Goal: Transaction & Acquisition: Purchase product/service

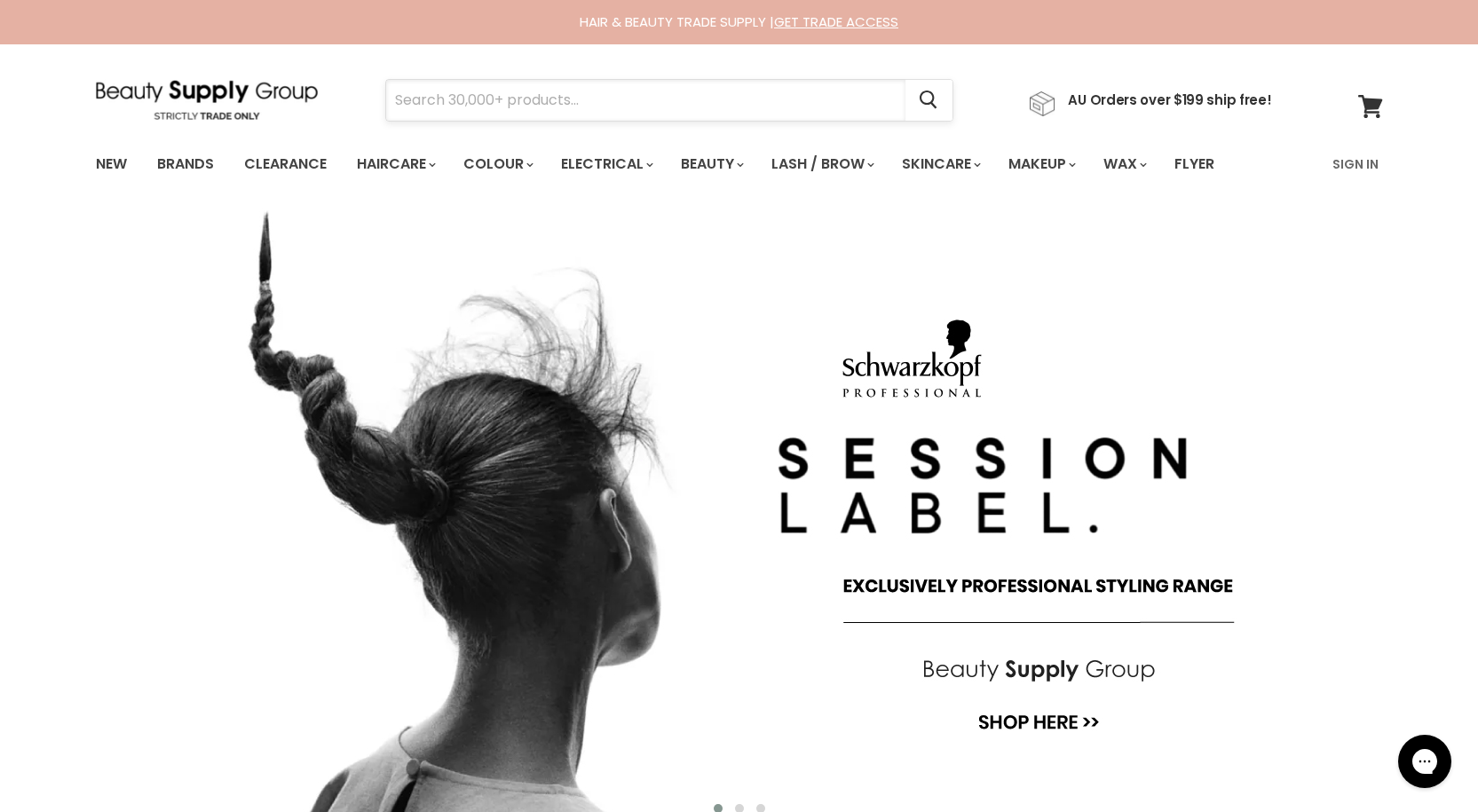
click at [729, 107] on input "Search" at bounding box center [646, 100] width 519 height 41
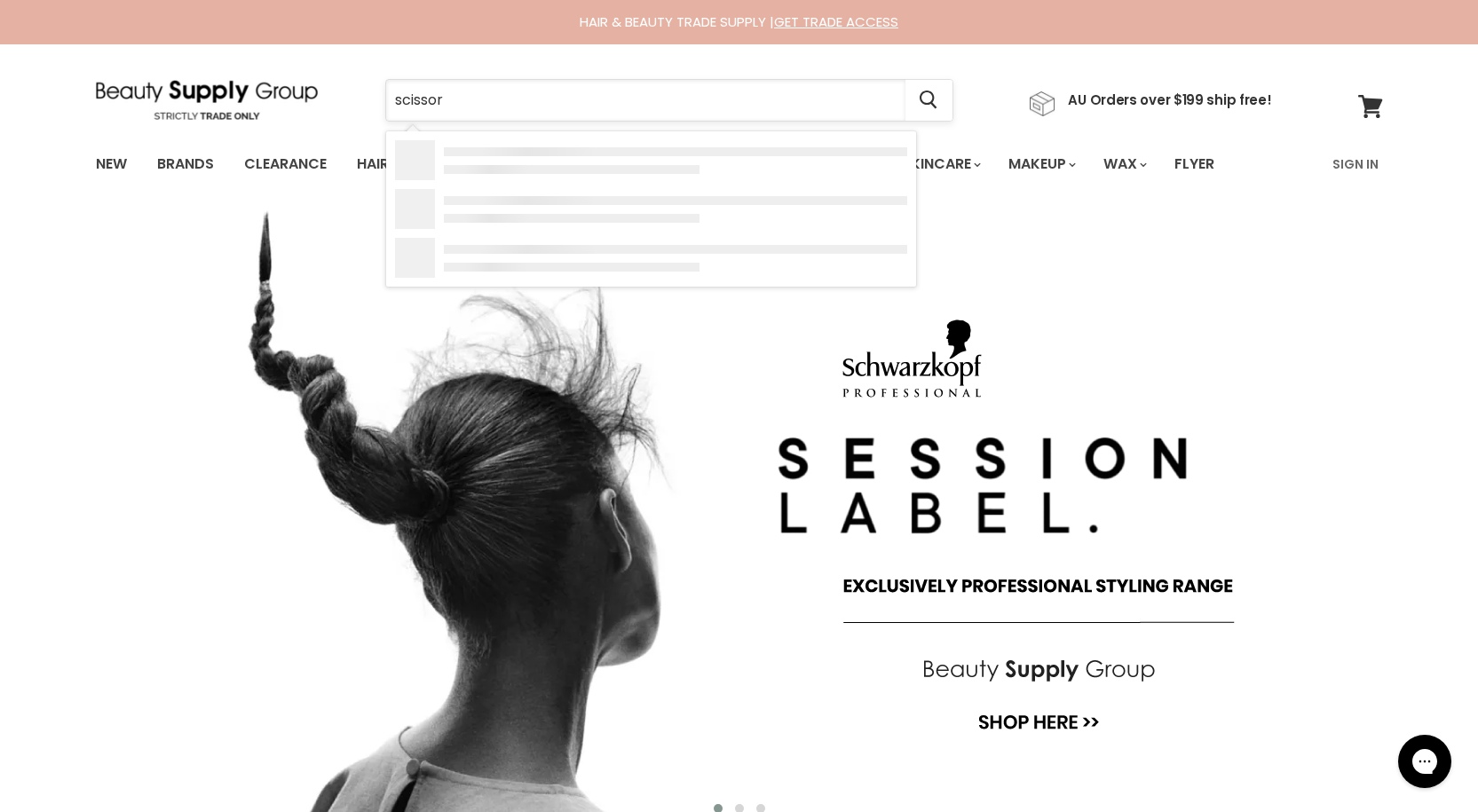
type input "scissort"
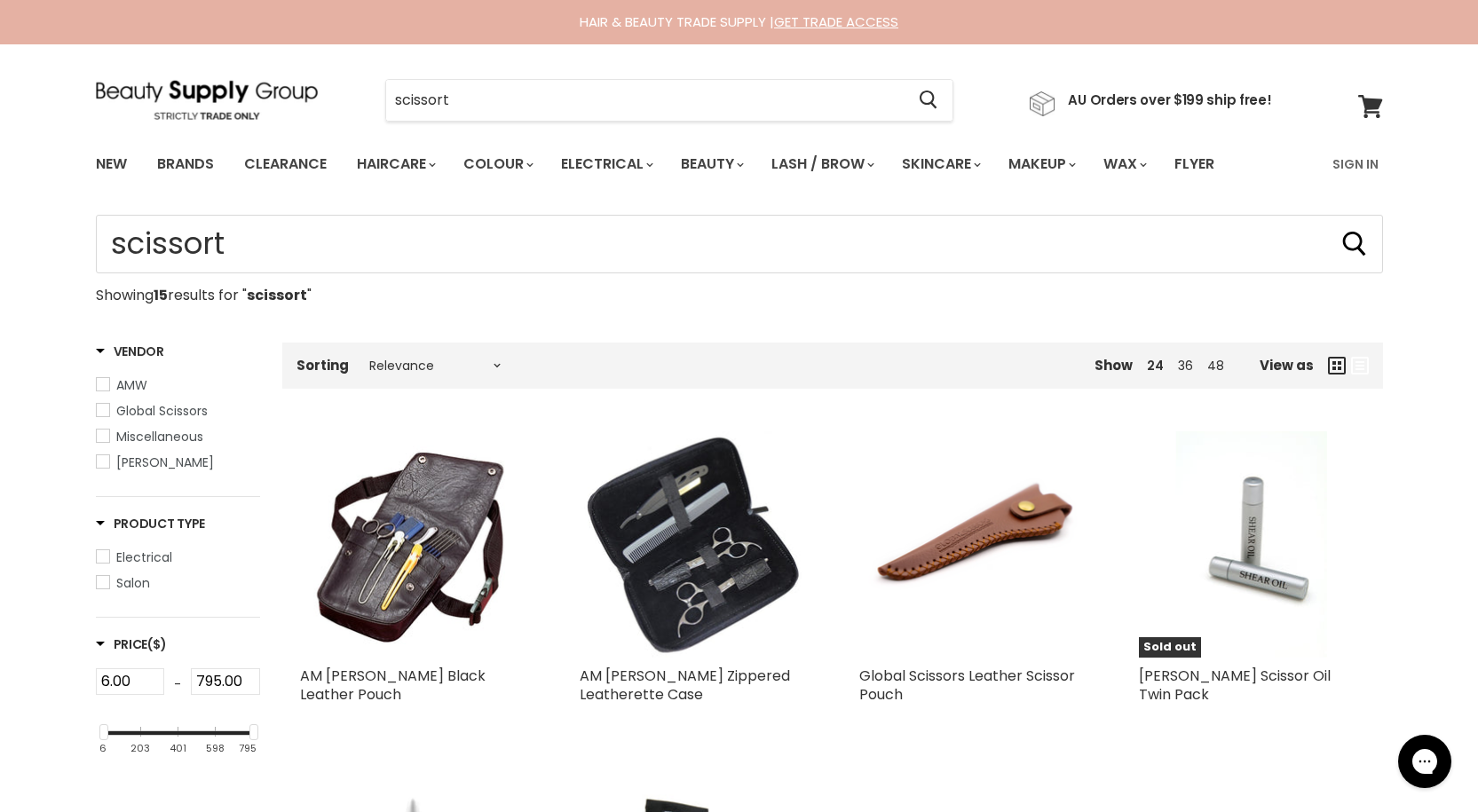
click at [729, 107] on input "scissort" at bounding box center [646, 100] width 519 height 41
type input "scissor"
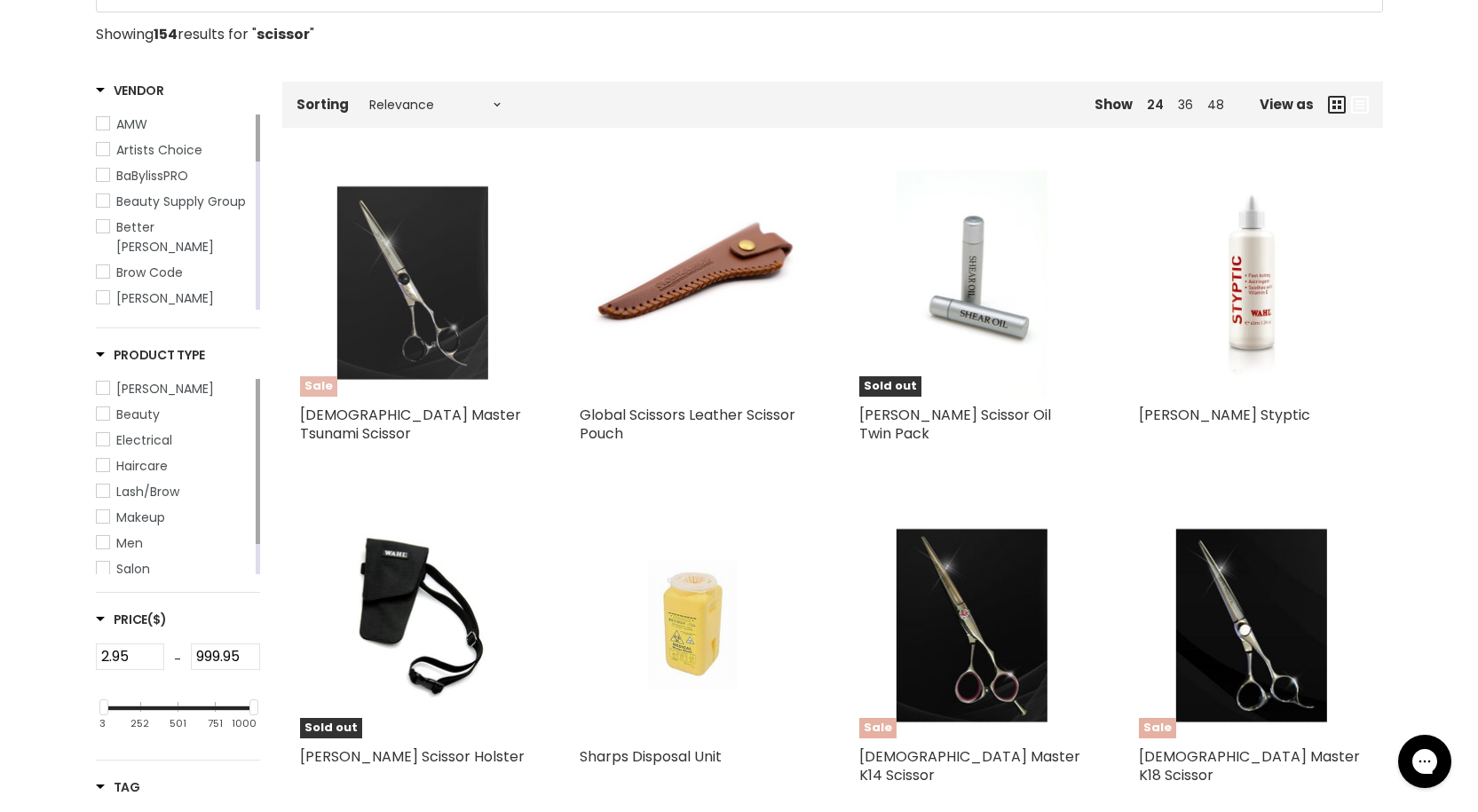
scroll to position [355, 0]
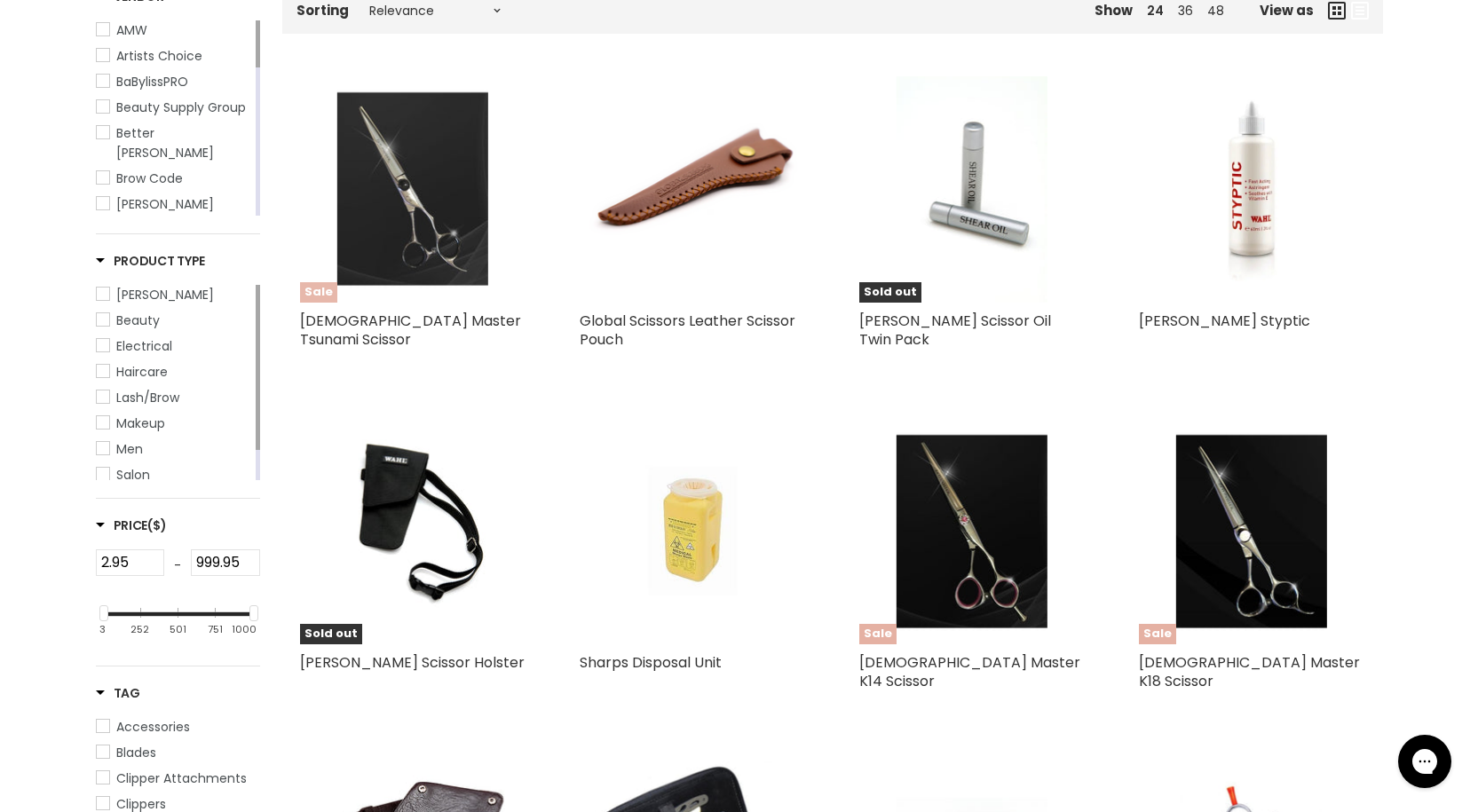
click at [448, 239] on img "Main content" at bounding box center [413, 189] width 151 height 227
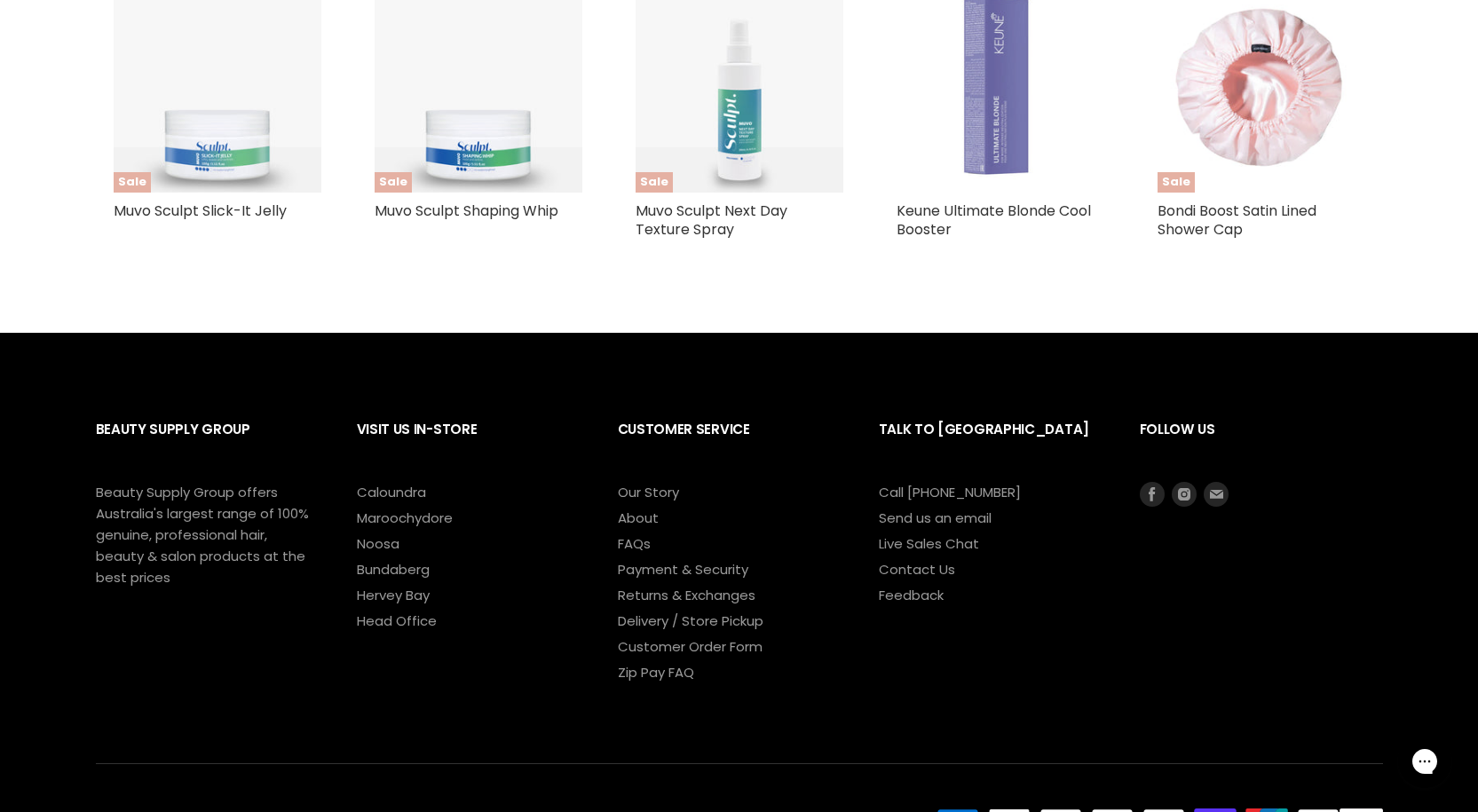
scroll to position [1243, 0]
